Goal: Use online tool/utility: Utilize a website feature to perform a specific function

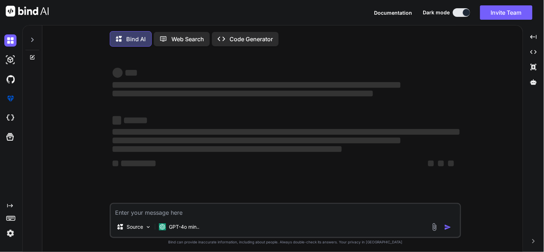
click at [162, 217] on textarea at bounding box center [285, 210] width 349 height 13
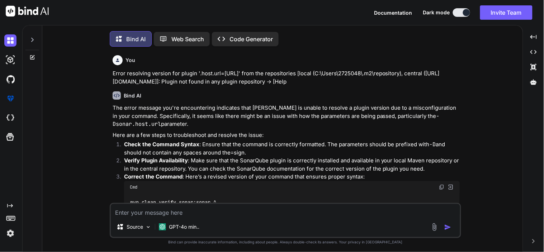
type textarea "x"
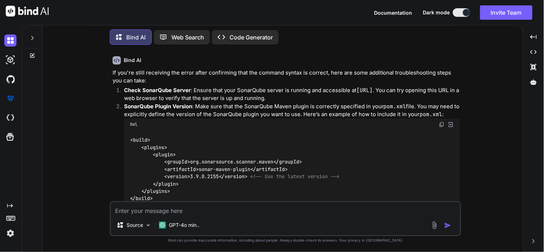
scroll to position [1320, 0]
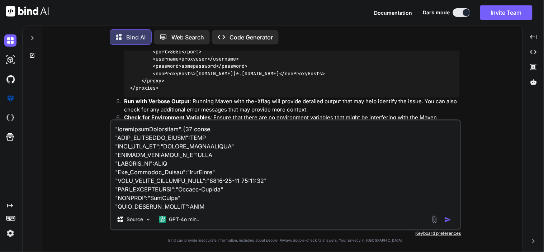
type textarea ""additionalAttributes":{72 items "ITEM_COMPLAINT_LEVEL":NULL "ITEM_TYPE_ID":"MA…"
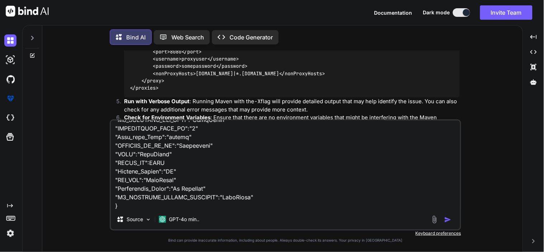
scroll to position [552, 0]
type textarea "x"
type textarea ""additionalAttributes":{72 items "ITEM_COMPLAINT_LEVEL":NULL "ITEM_TYPE_ID":"MA…"
type textarea "x"
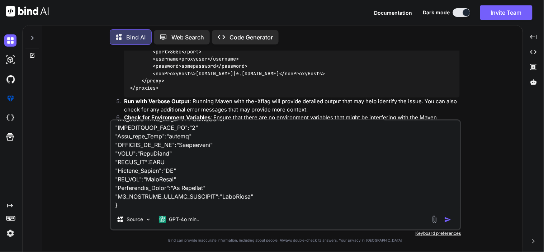
type textarea ""additionalAttributes":{72 items "ITEM_COMPLAINT_LEVEL":NULL "ITEM_TYPE_ID":"MA…"
type textarea "x"
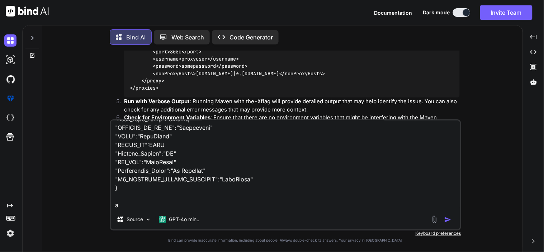
type textarea ""additionalAttributes":{72 items "ITEM_COMPLAINT_LEVEL":NULL "ITEM_TYPE_ID":"MA…"
type textarea "x"
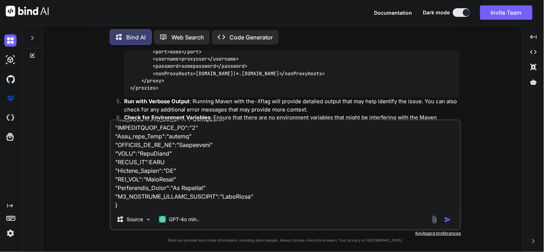
type textarea ""additionalAttributes":{72 items "ITEM_COMPLAINT_LEVEL":NULL "ITEM_TYPE_ID":"MA…"
type textarea "x"
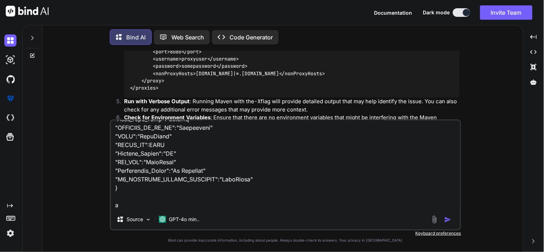
type textarea ""additionalAttributes":{72 items "ITEM_COMPLAINT_LEVEL":NULL "ITEM_TYPE_ID":"MA…"
type textarea "x"
type textarea ""additionalAttributes":{72 items "ITEM_COMPLAINT_LEVEL":NULL "ITEM_TYPE_ID":"MA…"
type textarea "x"
type textarea ""additionalAttributes":{72 items "ITEM_COMPLAINT_LEVEL":NULL "ITEM_TYPE_ID":"MA…"
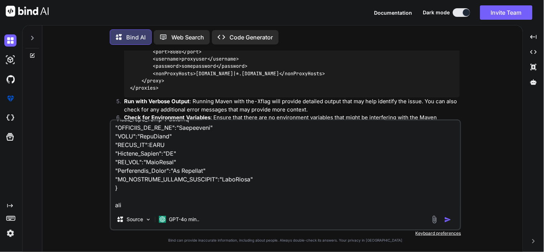
type textarea "x"
type textarea ""additionalAttributes":{72 items "ITEM_COMPLAINT_LEVEL":NULL "ITEM_TYPE_ID":"MA…"
type textarea "x"
type textarea ""additionalAttributes":{72 items "ITEM_COMPLAINT_LEVEL":NULL "ITEM_TYPE_ID":"MA…"
type textarea "x"
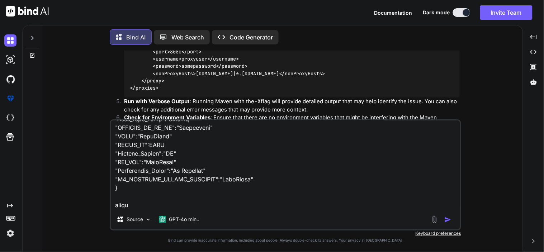
type textarea ""additionalAttributes":{72 items "ITEM_COMPLAINT_LEVEL":NULL "ITEM_TYPE_ID":"MA…"
type textarea "x"
type textarea ""additionalAttributes":{72 items "ITEM_COMPLAINT_LEVEL":NULL "ITEM_TYPE_ID":"MA…"
type textarea "x"
type textarea ""additionalAttributes":{72 items "ITEM_COMPLAINT_LEVEL":NULL "ITEM_TYPE_ID":"MA…"
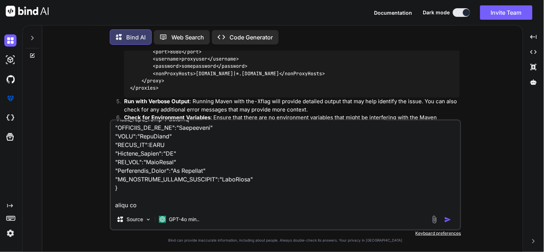
type textarea "x"
type textarea ""additionalAttributes":{72 items "ITEM_COMPLAINT_LEVEL":NULL "ITEM_TYPE_ID":"MA…"
type textarea "x"
type textarea ""additionalAttributes":{72 items "ITEM_COMPLAINT_LEVEL":NULL "ITEM_TYPE_ID":"MA…"
type textarea "x"
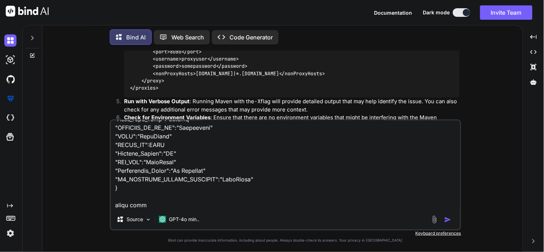
type textarea ""additionalAttributes":{72 items "ITEM_COMPLAINT_LEVEL":NULL "ITEM_TYPE_ID":"MA…"
type textarea "x"
type textarea ""additionalAttributes":{72 items "ITEM_COMPLAINT_LEVEL":NULL "ITEM_TYPE_ID":"MA…"
type textarea "x"
type textarea ""additionalAttributes":{72 items "ITEM_COMPLAINT_LEVEL":NULL "ITEM_TYPE_ID":"MA…"
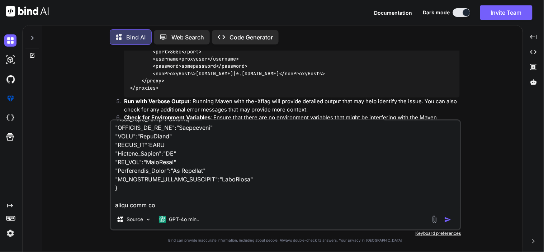
type textarea "x"
type textarea ""additionalAttributes":{72 items "ITEM_COMPLAINT_LEVEL":NULL "ITEM_TYPE_ID":"MA…"
type textarea "x"
type textarea ""additionalAttributes":{72 items "ITEM_COMPLAINT_LEVEL":NULL "ITEM_TYPE_ID":"MA…"
type textarea "x"
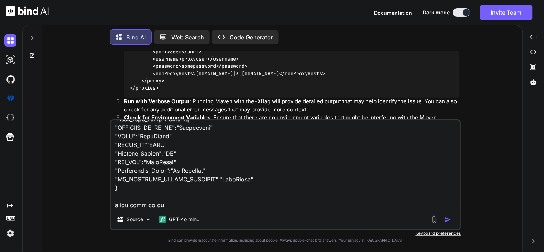
type textarea ""additionalAttributes":{72 items "ITEM_COMPLAINT_LEVEL":NULL "ITEM_TYPE_ID":"MA…"
type textarea "x"
type textarea ""additionalAttributes":{72 items "ITEM_COMPLAINT_LEVEL":NULL "ITEM_TYPE_ID":"MA…"
type textarea "x"
type textarea ""additionalAttributes":{72 items "ITEM_COMPLAINT_LEVEL":NULL "ITEM_TYPE_ID":"MA…"
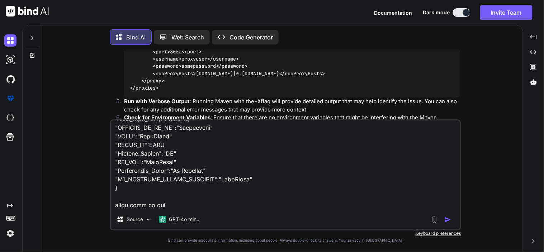
type textarea "x"
type textarea ""additionalAttributes":{72 items "ITEM_COMPLAINT_LEVEL":NULL "ITEM_TYPE_ID":"MA…"
type textarea "x"
type textarea ""additionalAttributes":{72 items "ITEM_COMPLAINT_LEVEL":NULL "ITEM_TYPE_ID":"MA…"
type textarea "x"
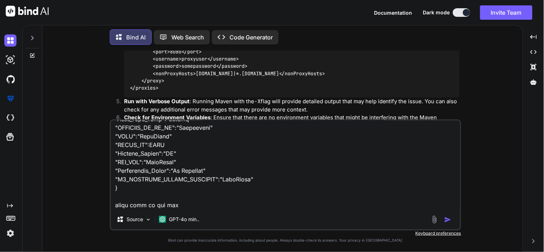
type textarea ""additionalAttributes":{72 items "ITEM_COMPLAINT_LEVEL":NULL "ITEM_TYPE_ID":"MA…"
type textarea "x"
type textarea ""additionalAttributes":{72 items "ITEM_COMPLAINT_LEVEL":NULL "ITEM_TYPE_ID":"MA…"
type textarea "x"
type textarea ""additionalAttributes":{72 items "ITEM_COMPLAINT_LEVEL":NULL "ITEM_TYPE_ID":"MA…"
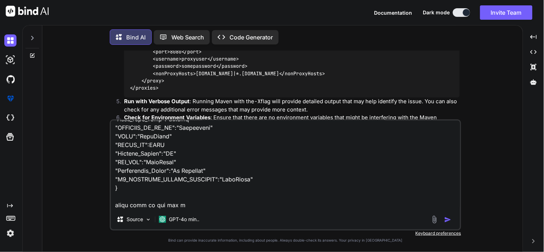
type textarea "x"
type textarea ""additionalAttributes":{72 items "ITEM_COMPLAINT_LEVEL":NULL "ITEM_TYPE_ID":"MA…"
type textarea "x"
type textarea ""additionalAttributes":{72 items "ITEM_COMPLAINT_LEVEL":NULL "ITEM_TYPE_ID":"MA…"
type textarea "x"
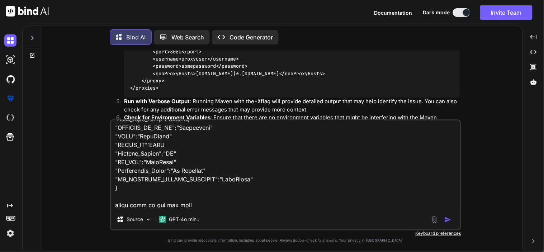
type textarea ""additionalAttributes":{72 items "ITEM_COMPLAINT_LEVEL":NULL "ITEM_TYPE_ID":"MA…"
type textarea "x"
type textarea ""additionalAttributes":{72 items "ITEM_COMPLAINT_LEVEL":NULL "ITEM_TYPE_ID":"MA…"
type textarea "x"
type textarea ""additionalAttributes":{72 items "ITEM_COMPLAINT_LEVEL":NULL "ITEM_TYPE_ID":"MA…"
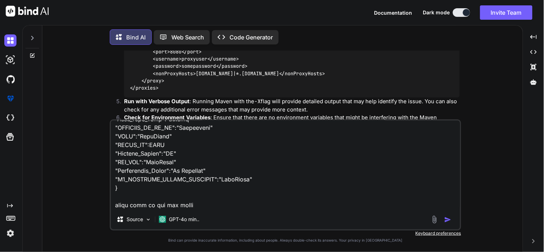
type textarea "x"
type textarea ""additionalAttributes":{72 items "ITEM_COMPLAINT_LEVEL":NULL "ITEM_TYPE_ID":"MA…"
type textarea "x"
type textarea ""additionalAttributes":{72 items "ITEM_COMPLAINT_LEVEL":NULL "ITEM_TYPE_ID":"MA…"
type textarea "x"
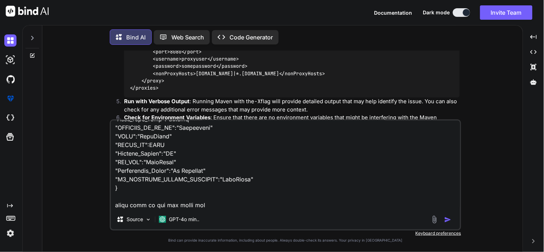
type textarea ""additionalAttributes":{72 items "ITEM_COMPLAINT_LEVEL":NULL "ITEM_TYPE_ID":"MA…"
type textarea "x"
type textarea ""additionalAttributes":{72 items "ITEM_COMPLAINT_LEVEL":NULL "ITEM_TYPE_ID":"MA…"
type textarea "x"
type textarea ""additionalAttributes":{72 items "ITEM_COMPLAINT_LEVEL":NULL "ITEM_TYPE_ID":"MA…"
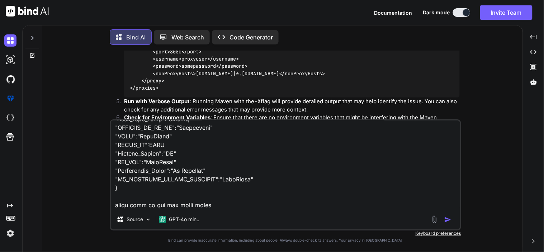
type textarea "x"
type textarea ""additionalAttributes":{72 items "ITEM_COMPLAINT_LEVEL":NULL "ITEM_TYPE_ID":"MA…"
type textarea "x"
type textarea ""additionalAttributes":{72 items "ITEM_COMPLAINT_LEVEL":NULL "ITEM_TYPE_ID":"MA…"
type textarea "x"
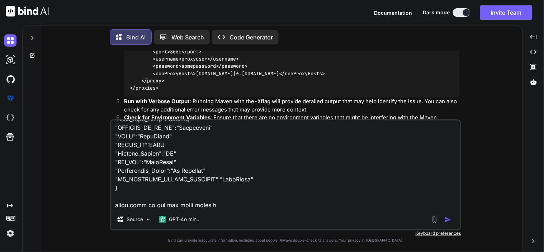
type textarea ""additionalAttributes":{72 items "ITEM_COMPLAINT_LEVEL":NULL "ITEM_TYPE_ID":"MA…"
type textarea "x"
type textarea ""additionalAttributes":{72 items "ITEM_COMPLAINT_LEVEL":NULL "ITEM_TYPE_ID":"MA…"
type textarea "x"
type textarea ""additionalAttributes":{72 items "ITEM_COMPLAINT_LEVEL":NULL "ITEM_TYPE_ID":"MA…"
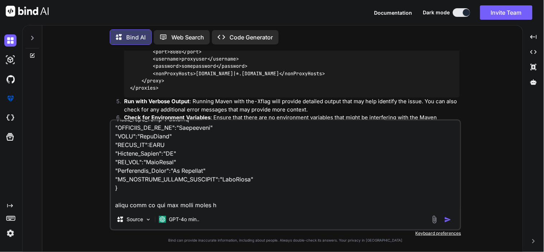
type textarea "x"
type textarea ""additionalAttributes":{72 items "ITEM_COMPLAINT_LEVEL":NULL "ITEM_TYPE_ID":"MA…"
type textarea "x"
type textarea ""additionalAttributes":{72 items "ITEM_COMPLAINT_LEVEL":NULL "ITEM_TYPE_ID":"MA…"
type textarea "x"
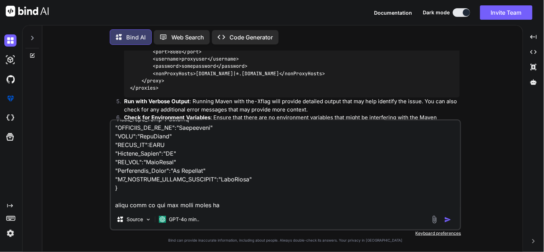
type textarea ""additionalAttributes":{72 items "ITEM_COMPLAINT_LEVEL":NULL "ITEM_TYPE_ID":"MA…"
type textarea "x"
type textarea ""additionalAttributes":{72 items "ITEM_COMPLAINT_LEVEL":NULL "ITEM_TYPE_ID":"MA…"
type textarea "x"
type textarea ""additionalAttributes":{72 items "ITEM_COMPLAINT_LEVEL":NULL "ITEM_TYPE_ID":"MA…"
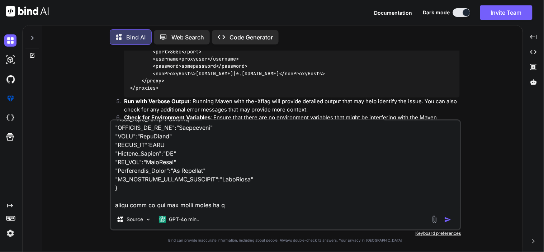
type textarea "x"
type textarea ""additionalAttributes":{72 items "ITEM_COMPLAINT_LEVEL":NULL "ITEM_TYPE_ID":"MA…"
type textarea "x"
type textarea ""additionalAttributes":{72 items "ITEM_COMPLAINT_LEVEL":NULL "ITEM_TYPE_ID":"MA…"
type textarea "x"
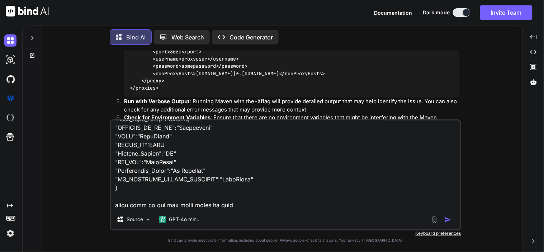
type textarea ""additionalAttributes":{72 items "ITEM_COMPLAINT_LEVEL":NULL "ITEM_TYPE_ID":"MA…"
type textarea "x"
type textarea ""additionalAttributes":{72 items "ITEM_COMPLAINT_LEVEL":NULL "ITEM_TYPE_ID":"MA…"
type textarea "x"
type textarea ""additionalAttributes":{72 items "ITEM_COMPLAINT_LEVEL":NULL "ITEM_TYPE_ID":"MA…"
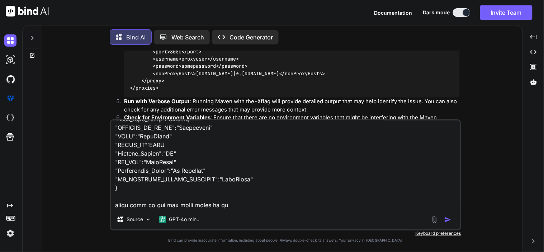
type textarea "x"
type textarea ""additionalAttributes":{72 items "ITEM_COMPLAINT_LEVEL":NULL "ITEM_TYPE_ID":"MA…"
type textarea "x"
type textarea ""additionalAttributes":{72 items "ITEM_COMPLAINT_LEVEL":NULL "ITEM_TYPE_ID":"MA…"
type textarea "x"
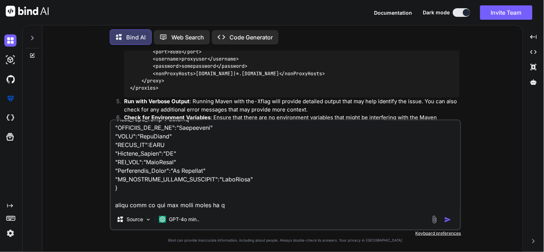
type textarea ""additionalAttributes":{72 items "ITEM_COMPLAINT_LEVEL":NULL "ITEM_TYPE_ID":"MA…"
type textarea "x"
type textarea ""additionalAttributes":{72 items "ITEM_COMPLAINT_LEVEL":NULL "ITEM_TYPE_ID":"MA…"
type textarea "x"
type textarea ""additionalAttributes":{72 items "ITEM_COMPLAINT_LEVEL":NULL "ITEM_TYPE_ID":"MA…"
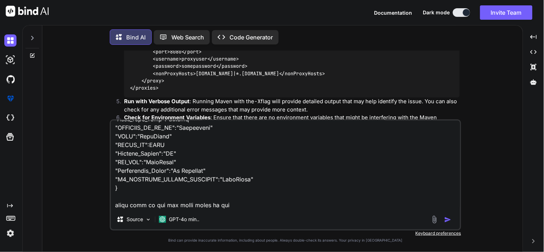
type textarea "x"
type textarea ""additionalAttributes":{72 items "ITEM_COMPLAINT_LEVEL":NULL "ITEM_TYPE_ID":"MA…"
type textarea "x"
type textarea ""additionalAttributes":{72 items "ITEM_COMPLAINT_LEVEL":NULL "ITEM_TYPE_ID":"MA…"
type textarea "x"
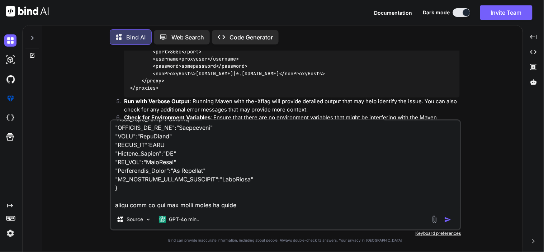
type textarea ""additionalAttributes":{72 items "ITEM_COMPLAINT_LEVEL":NULL "ITEM_TYPE_ID":"MA…"
type textarea "x"
type textarea ""additionalAttributes":{72 items "ITEM_COMPLAINT_LEVEL":NULL "ITEM_TYPE_ID":"MA…"
type textarea "x"
type textarea ""additionalAttributes":{72 items "ITEM_COMPLAINT_LEVEL":NULL "ITEM_TYPE_ID":"MA…"
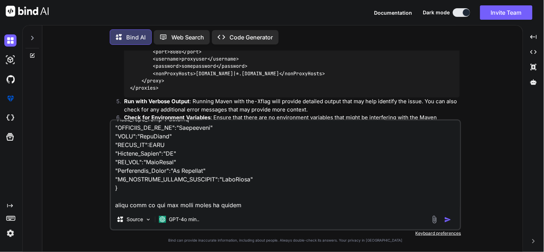
type textarea "x"
type textarea ""additionalAttributes":{72 items "ITEM_COMPLAINT_LEVEL":NULL "ITEM_TYPE_ID":"MA…"
type textarea "x"
type textarea ""additionalAttributes":{72 items "ITEM_COMPLAINT_LEVEL":NULL "ITEM_TYPE_ID":"MA…"
type textarea "x"
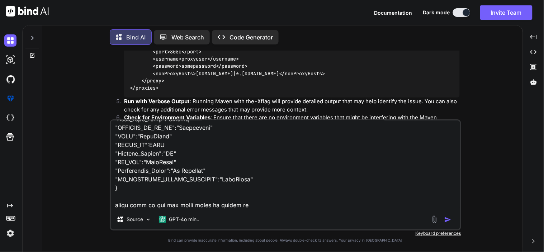
type textarea ""additionalAttributes":{72 items "ITEM_COMPLAINT_LEVEL":NULL "ITEM_TYPE_ID":"MA…"
type textarea "x"
type textarea ""additionalAttributes":{72 items "ITEM_COMPLAINT_LEVEL":NULL "ITEM_TYPE_ID":"MA…"
type textarea "x"
type textarea ""additionalAttributes":{72 items "ITEM_COMPLAINT_LEVEL":NULL "ITEM_TYPE_ID":"MA…"
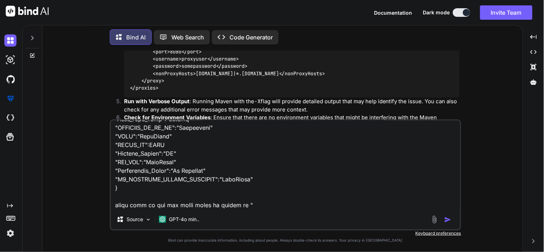
type textarea "x"
type textarea ""additionalAttributes":{72 items "ITEM_COMPLAINT_LEVEL":NULL "ITEM_TYPE_ID":"MA…"
type textarea "x"
type textarea ""additionalAttributes":{72 items "ITEM_COMPLAINT_LEVEL":NULL "ITEM_TYPE_ID":"MA…"
type textarea "x"
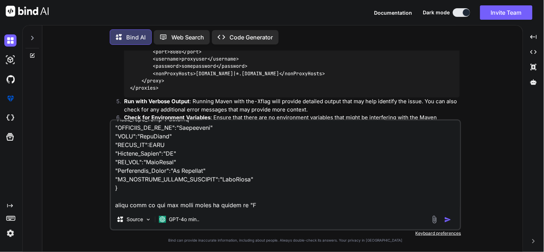
type textarea ""additionalAttributes":{72 items "ITEM_COMPLAINT_LEVEL":NULL "ITEM_TYPE_ID":"MA…"
type textarea "x"
type textarea ""additionalAttributes":{72 items "ITEM_COMPLAINT_LEVEL":NULL "ITEM_TYPE_ID":"MA…"
type textarea "x"
type textarea ""additionalAttributes":{72 items "ITEM_COMPLAINT_LEVEL":NULL "ITEM_TYPE_ID":"MA…"
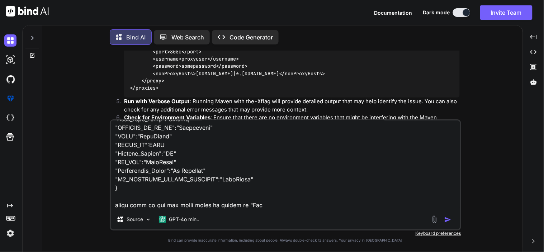
type textarea "x"
type textarea ""additionalAttributes":{72 items "ITEM_COMPLAINT_LEVEL":NULL "ITEM_TYPE_ID":"MA…"
type textarea "x"
type textarea ""additionalAttributes":{72 items "ITEM_COMPLAINT_LEVEL":NULL "ITEM_TYPE_ID":"MA…"
type textarea "x"
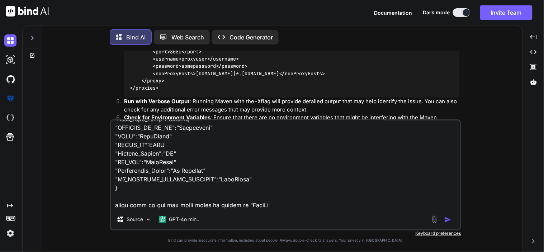
type textarea ""additionalAttributes":{72 items "ITEM_COMPLAINT_LEVEL":NULL "ITEM_TYPE_ID":"MA…"
type textarea "x"
type textarea ""additionalAttributes":{72 items "ITEM_COMPLAINT_LEVEL":NULL "ITEM_TYPE_ID":"MA…"
type textarea "x"
type textarea ""additionalAttributes":{72 items "ITEM_COMPLAINT_LEVEL":NULL "ITEM_TYPE_ID":"MA…"
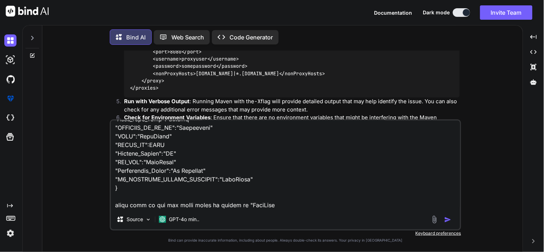
type textarea "x"
type textarea ""additionalAttributes":{72 items "ITEM_COMPLAINT_LEVEL":NULL "ITEM_TYPE_ID":"MA…"
type textarea "x"
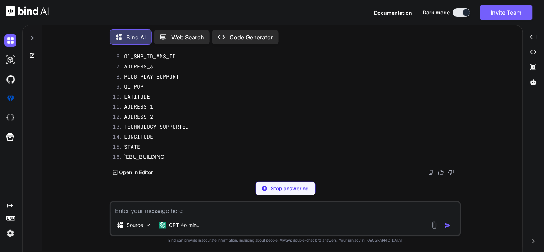
scroll to position [1732, 0]
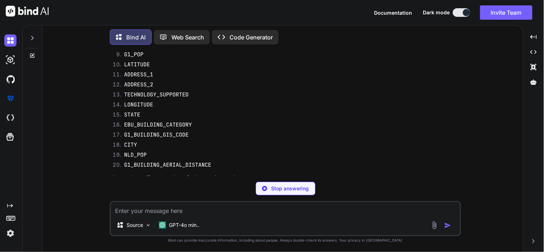
type textarea "x"
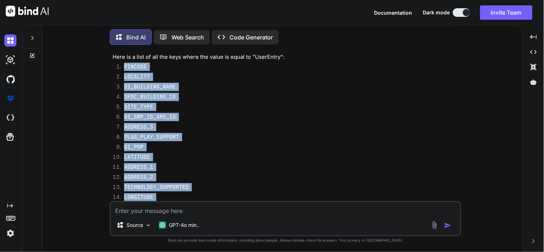
scroll to position [1759, 0]
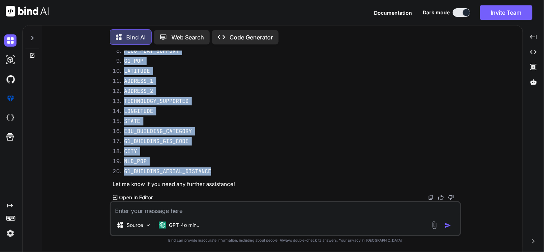
drag, startPoint x: 121, startPoint y: 97, endPoint x: 213, endPoint y: 171, distance: 117.6
click at [213, 171] on ol "PINCODE LOCALITY G1_BUILDING_NAME SFDC_BUILDING_ID SITE_TYPE G1_SMP_ID_AMS_ID A…" at bounding box center [286, 77] width 347 height 201
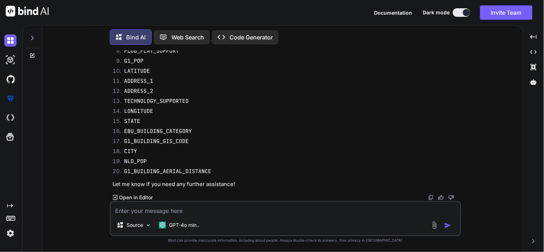
click at [161, 213] on textarea at bounding box center [285, 208] width 349 height 13
type textarea "l"
type textarea "x"
type textarea "lo"
type textarea "x"
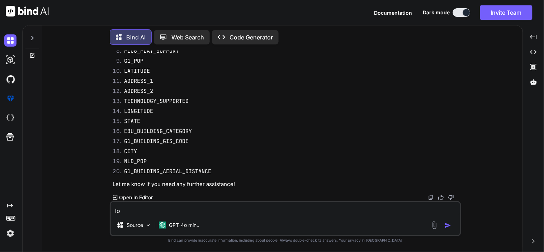
type textarea "loo"
type textarea "x"
type textarea "look"
type textarea "x"
type textarea "look"
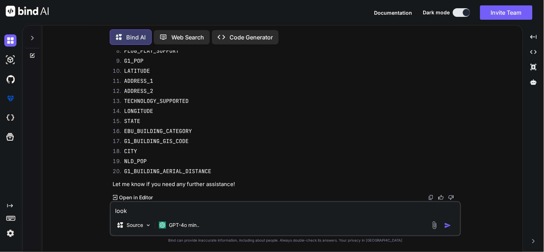
type textarea "x"
type textarea "l"
type textarea "x"
type textarea "lo"
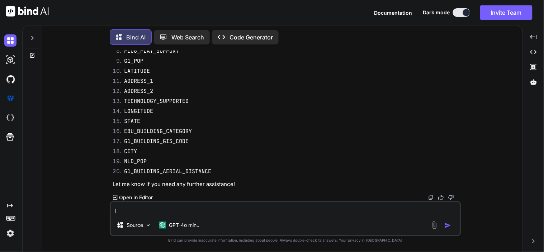
type textarea "x"
type textarea "loo"
type textarea "x"
type textarea "look"
type textarea "x"
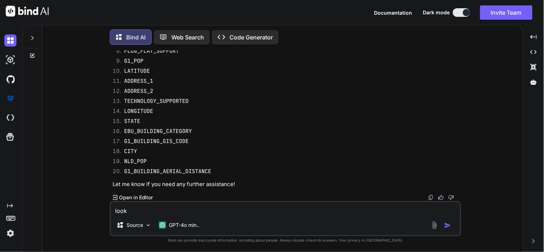
type textarea "look"
type textarea "x"
type textarea "look t"
type textarea "x"
type textarea "look th"
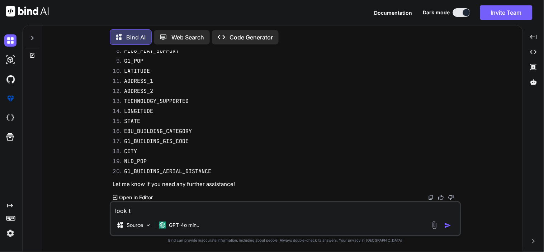
type textarea "x"
type textarea "look the"
type textarea "x"
type textarea "look ther"
type textarea "x"
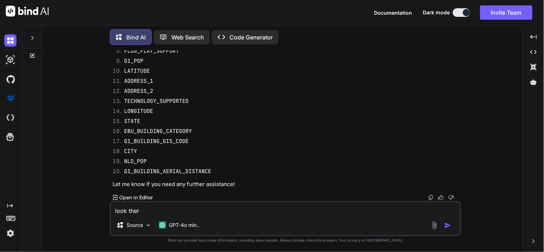
type textarea "look there"
type textarea "x"
type textarea "look there"
type textarea "x"
type textarea "look there w"
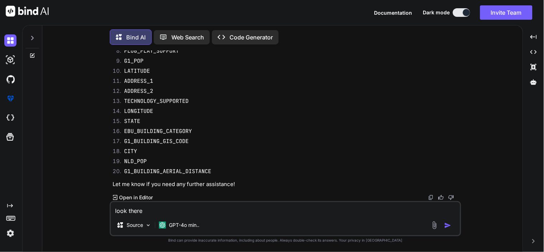
type textarea "x"
type textarea "look there wi"
type textarea "x"
type textarea "look there [PERSON_NAME]"
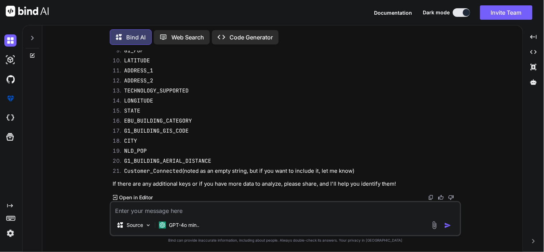
scroll to position [2046, 0]
click at [188, 211] on textarea at bounding box center [285, 208] width 349 height 13
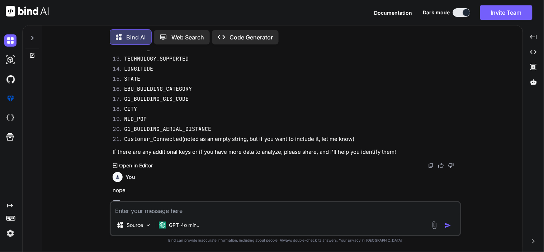
scroll to position [2122, 0]
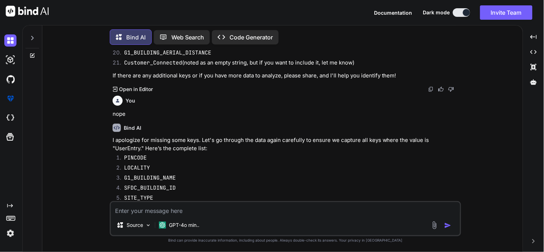
paste textarea ""ITEM_COMPLAINT_LEVEL":NULL "ITEM_TYPE_ID":"MANUAL_FEASIBILITY" "CONTACT_MANDAT…"
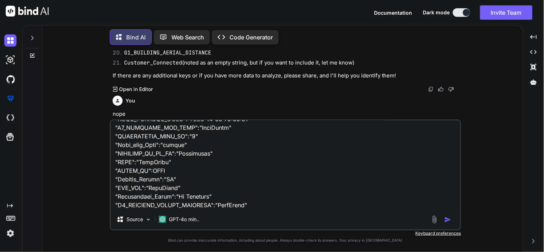
click at [183, 203] on textarea at bounding box center [285, 164] width 349 height 89
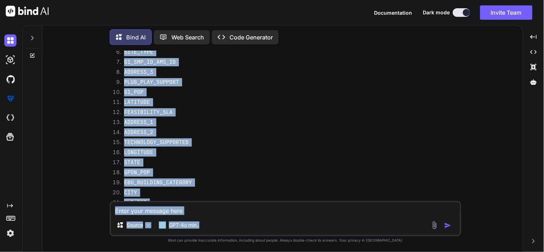
scroll to position [2794, 0]
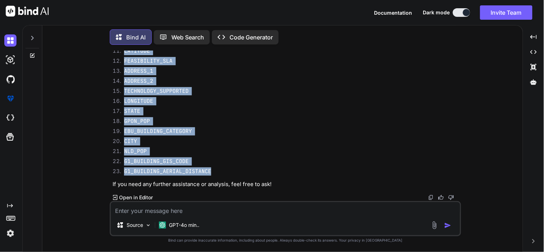
drag, startPoint x: 123, startPoint y: 124, endPoint x: 213, endPoint y: 170, distance: 100.7
click at [213, 170] on ol "Not_Feasible_Reason PINCODE LOCALITY G1_BUILDING_NAME SFDC_BUILDING_ID SITE_TYP…" at bounding box center [286, 62] width 347 height 231
copy ol "PINCODE LOCALITY G1_BUILDING_NAME SFDC_BUILDING_ID SITE_TYPE G1_SMP_ID_AMS_ID A…"
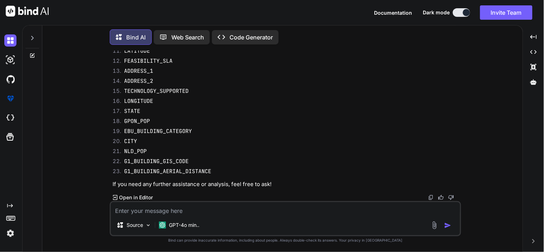
click at [180, 212] on textarea at bounding box center [285, 208] width 349 height 13
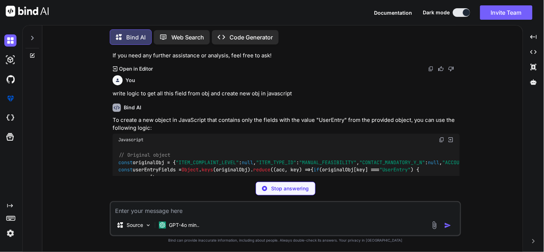
scroll to position [2891, 0]
click at [276, 189] on p "Stop answering" at bounding box center [290, 188] width 38 height 7
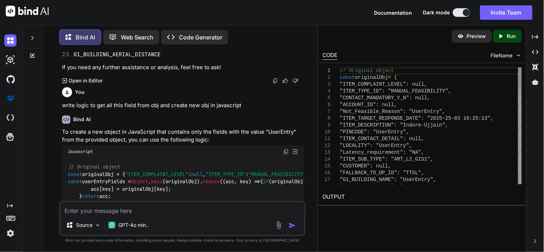
scroll to position [3332, 0]
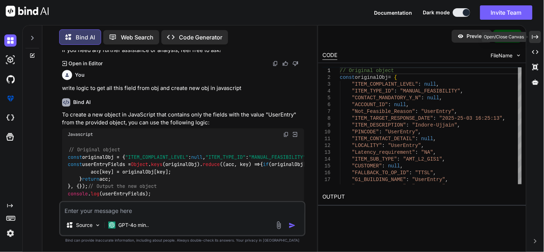
click at [535, 39] on icon "Created with Pixso." at bounding box center [535, 37] width 6 height 6
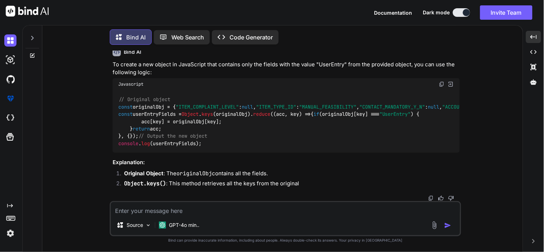
scroll to position [3555, 0]
click at [210, 215] on div "Source GPT-4o min.." at bounding box center [285, 218] width 351 height 35
click at [176, 209] on textarea at bounding box center [285, 208] width 349 height 13
paste textarea "PINCODE LOCALITY G1_BUILDING_NAME SFDC_BUILDING_ID SITE_TYPE G1_SMP_ID_AMS_ID A…"
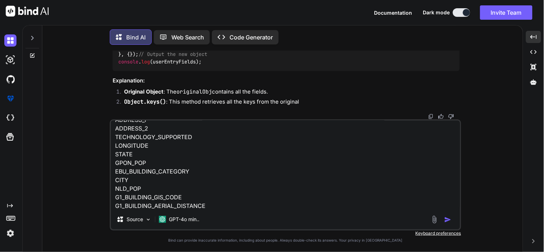
scroll to position [0, 0]
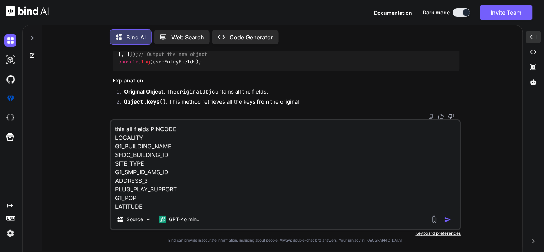
click at [151, 131] on textarea "this all fields PINCODE LOCALITY G1_BUILDING_NAME SFDC_BUILDING_ID SITE_TYPE G1…" at bounding box center [285, 164] width 349 height 89
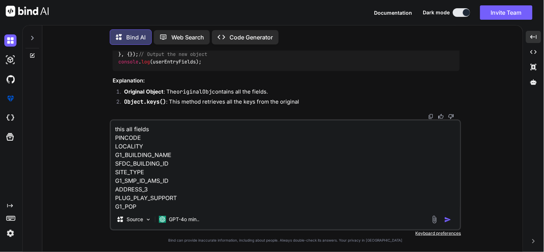
scroll to position [113, 0]
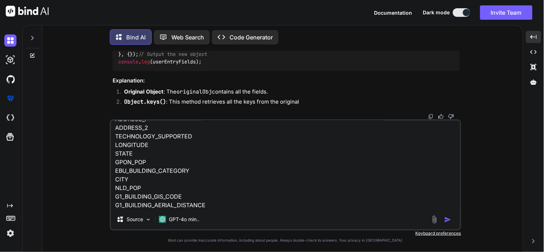
click at [216, 209] on textarea "this all fields PINCODE LOCALITY G1_BUILDING_NAME SFDC_BUILDING_ID SITE_TYPE G1…" at bounding box center [285, 164] width 349 height 89
click at [162, 210] on div "this all fields PINCODE LOCALITY G1_BUILDING_NAME SFDC_BUILDING_ID SITE_TYPE G1…" at bounding box center [285, 174] width 351 height 111
click at [145, 204] on textarea "this all fields PINCODE LOCALITY G1_BUILDING_NAME SFDC_BUILDING_ID SITE_TYPE G1…" at bounding box center [285, 164] width 349 height 89
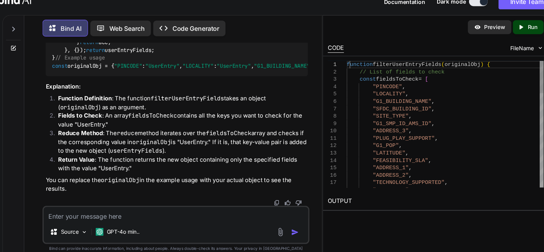
scroll to position [0, 0]
drag, startPoint x: 339, startPoint y: 72, endPoint x: 424, endPoint y: 192, distance: 147.4
click at [424, 192] on div "Preview Created with Pixso. Run CODE FileName 1 2 3 4 5 6 7 8 9 10 11 12 13 14 …" at bounding box center [422, 117] width 208 height 185
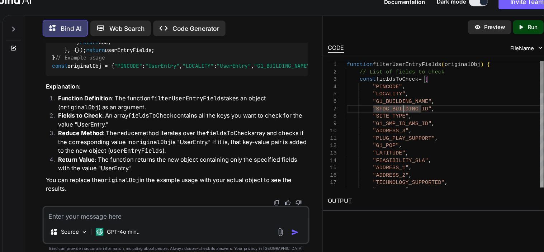
drag, startPoint x: 340, startPoint y: 70, endPoint x: 403, endPoint y: 144, distance: 97.1
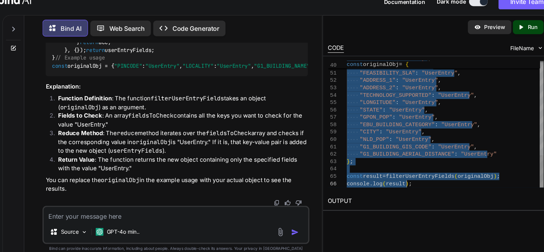
drag, startPoint x: 341, startPoint y: 71, endPoint x: 413, endPoint y: 191, distance: 140.6
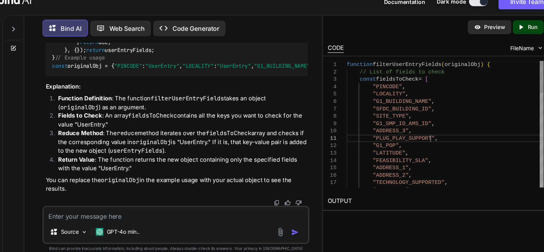
click at [286, 8] on img at bounding box center [286, 5] width 6 height 6
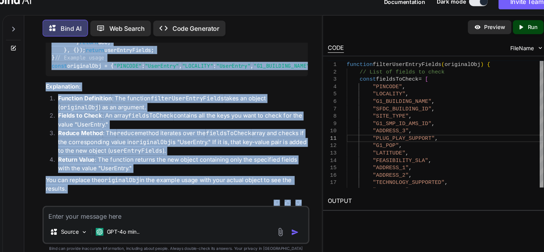
scroll to position [4333, 0]
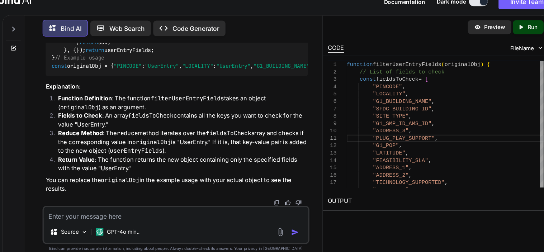
drag, startPoint x: 67, startPoint y: 121, endPoint x: 133, endPoint y: 175, distance: 85.3
drag, startPoint x: 133, startPoint y: 175, endPoint x: 160, endPoint y: 183, distance: 28.6
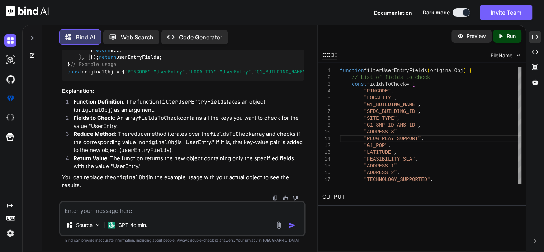
drag, startPoint x: 160, startPoint y: 183, endPoint x: 110, endPoint y: 152, distance: 59.1
click at [110, 81] on div "function filterUserEntryFields ( originalObj ) { // List of fields to check con…" at bounding box center [183, 46] width 242 height 70
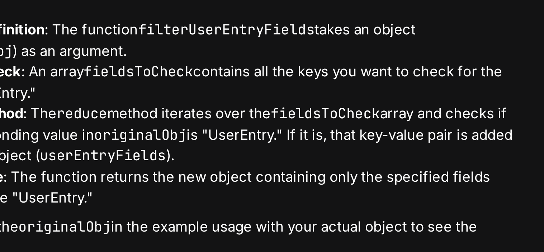
scroll to position [0, 0]
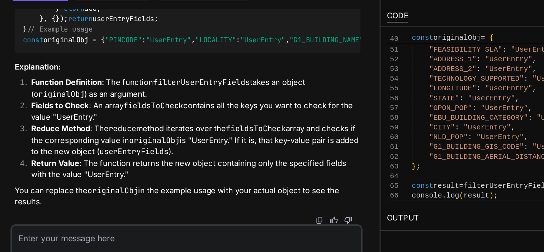
drag, startPoint x: 152, startPoint y: 144, endPoint x: 163, endPoint y: 146, distance: 11.3
click at [151, 81] on div "function filterUserEntryFields ( originalObj ) { // List of fields to check con…" at bounding box center [183, 46] width 242 height 70
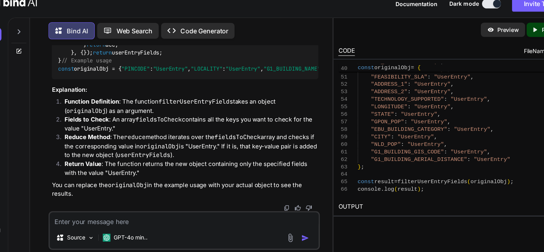
scroll to position [4375, 0]
drag, startPoint x: 168, startPoint y: 132, endPoint x: 194, endPoint y: 131, distance: 26.2
click at [311, 38] on span ""UserEntry"" at bounding box center [327, 35] width 32 height 6
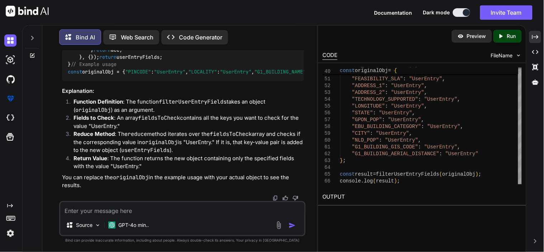
click at [127, 214] on textarea at bounding box center [182, 208] width 244 height 13
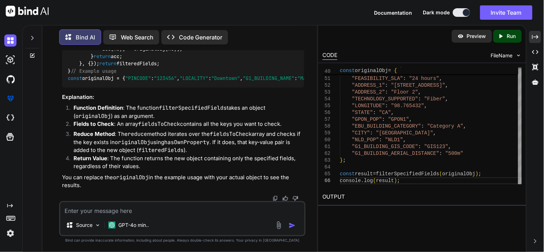
scroll to position [4923, 0]
drag, startPoint x: 74, startPoint y: 164, endPoint x: 68, endPoint y: 72, distance: 91.9
click at [68, 72] on div "function filterSpecifiedFields ( originalObj ) { // List of fields to check con…" at bounding box center [183, 53] width 242 height 70
copy code "function filterSpecifiedFields ( originalObj ) { // List of fields to check con…"
